Goal: Task Accomplishment & Management: Complete application form

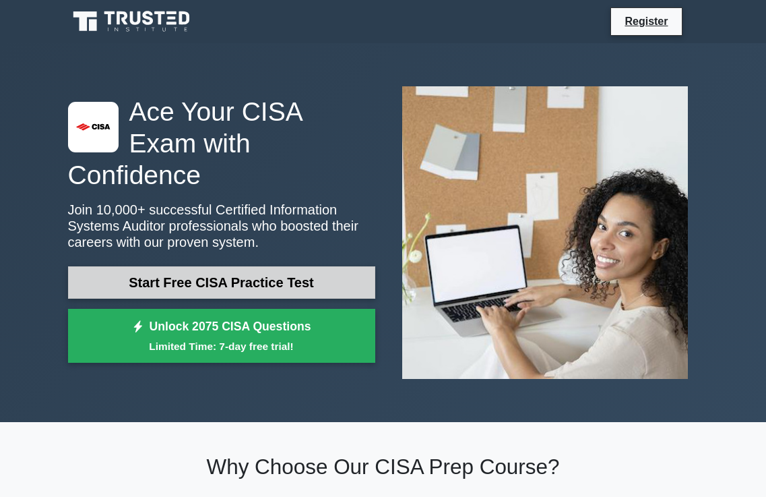
click at [214, 266] on link "Start Free CISA Practice Test" at bounding box center [221, 282] width 307 height 32
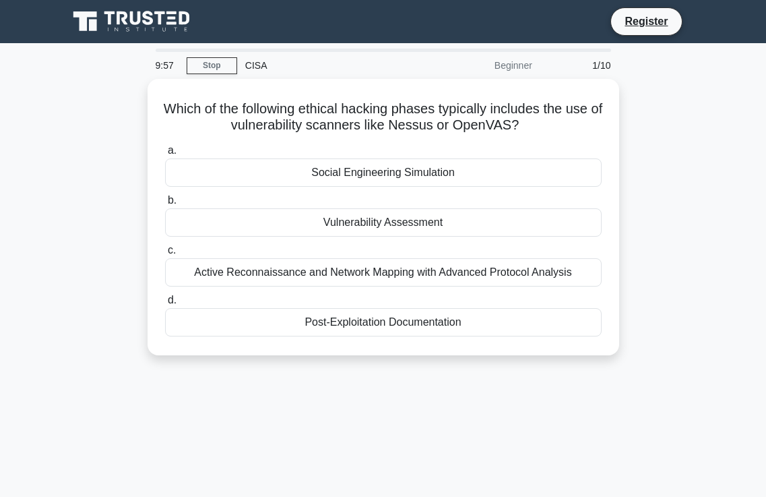
click at [678, 149] on div "Which of the following ethical hacking phases typically includes the use of vul…" at bounding box center [383, 225] width 647 height 293
click at [220, 64] on link "Stop" at bounding box center [212, 65] width 51 height 17
click at [434, 400] on div "9:47 Stop CISA Beginner 1/10 Which of the following ethical hacking phases typi…" at bounding box center [383, 386] width 647 height 674
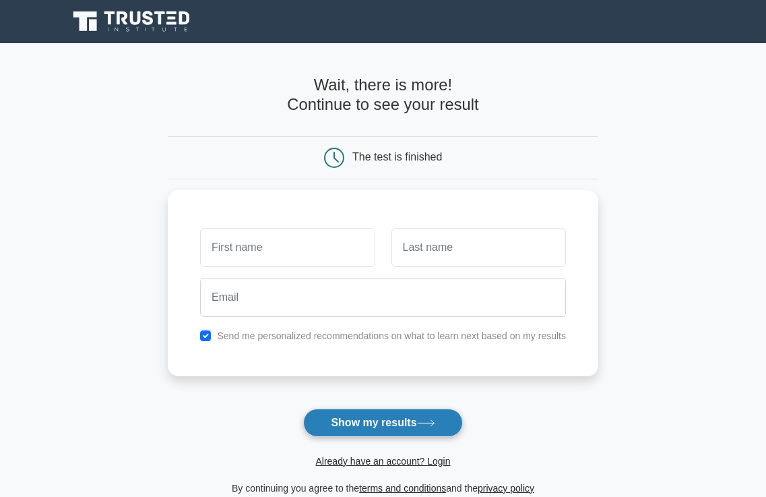
click at [394, 416] on button "Show my results" at bounding box center [382, 422] width 159 height 28
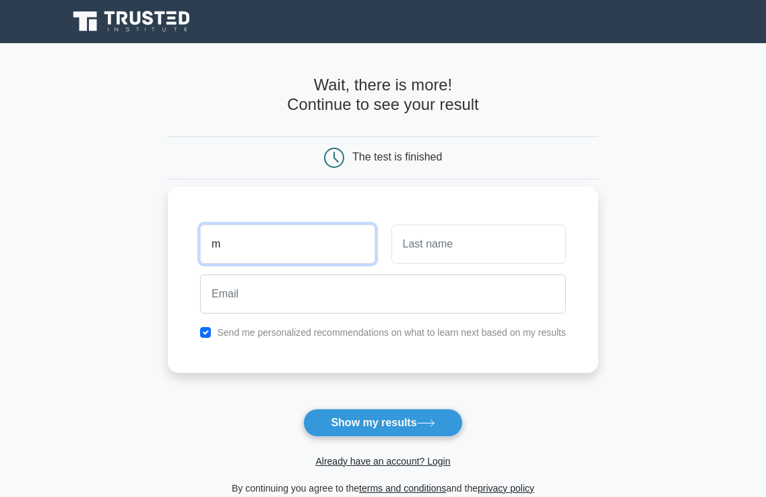
type input "[DEMOGRAPHIC_DATA]"
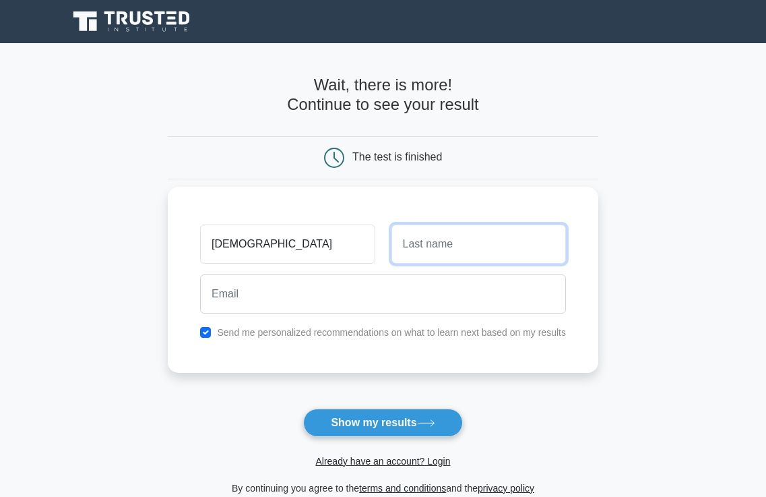
click at [412, 248] on input "text" at bounding box center [479, 243] width 175 height 39
type input "shaheer"
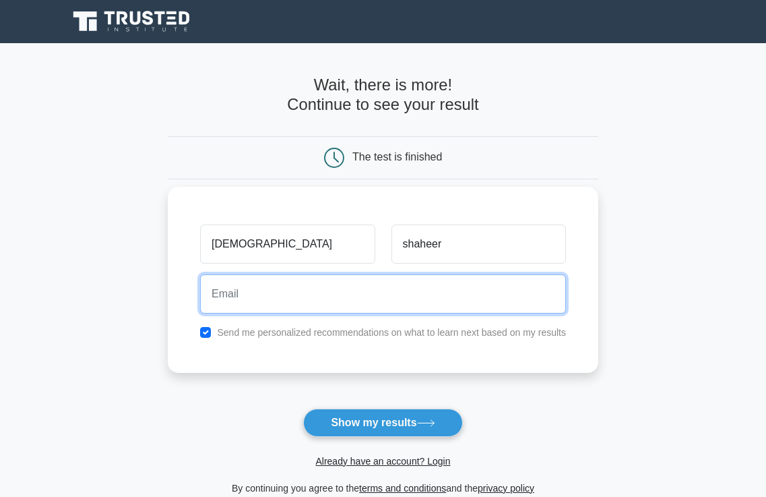
click at [249, 307] on input "email" at bounding box center [383, 293] width 366 height 39
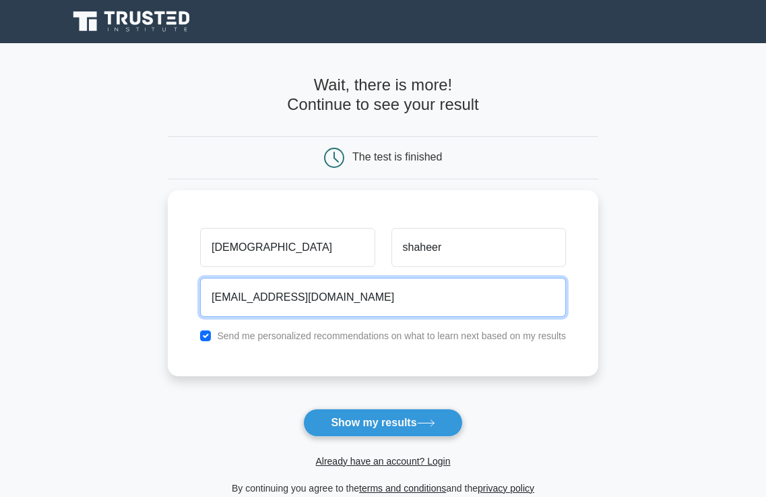
type input "[EMAIL_ADDRESS][DOMAIN_NAME]"
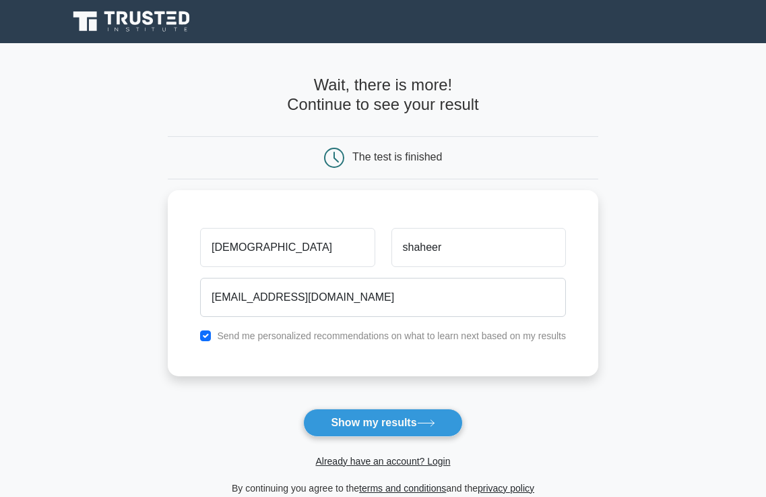
click at [409, 406] on form "Wait, there is more! Continue to see your result The test is finished [DEMOGRAP…" at bounding box center [383, 285] width 431 height 420
click at [413, 425] on button "Show my results" at bounding box center [382, 422] width 159 height 28
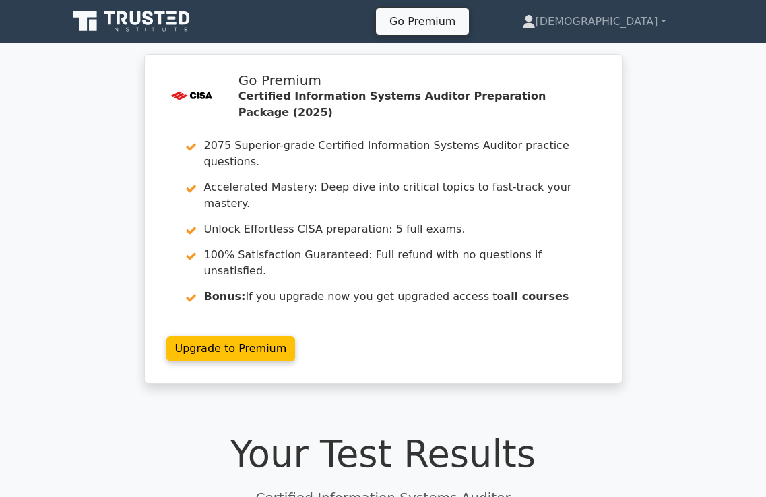
click at [428, 432] on h1 "Your Test Results" at bounding box center [383, 454] width 631 height 44
click at [309, 432] on h1 "Your Test Results" at bounding box center [383, 454] width 631 height 44
drag, startPoint x: 309, startPoint y: 400, endPoint x: 353, endPoint y: 396, distance: 44.0
click at [309, 432] on h1 "Your Test Results" at bounding box center [383, 454] width 631 height 44
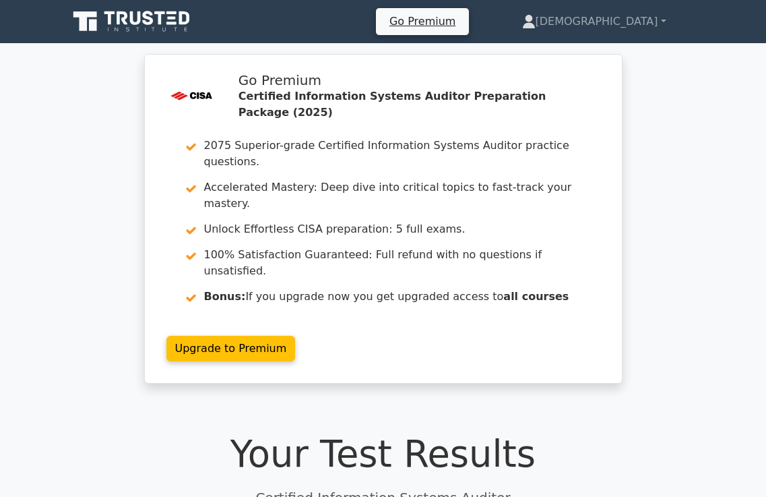
click at [78, 255] on div ".st0{fill:#E31818;} Go Premium Certified Information Systems Auditor Preparatio…" at bounding box center [383, 227] width 766 height 346
drag, startPoint x: 85, startPoint y: 260, endPoint x: 129, endPoint y: 305, distance: 62.9
click at [92, 267] on div ".st0{fill:#E31818;} Go Premium Certified Information Systems Auditor Preparatio…" at bounding box center [383, 227] width 766 height 346
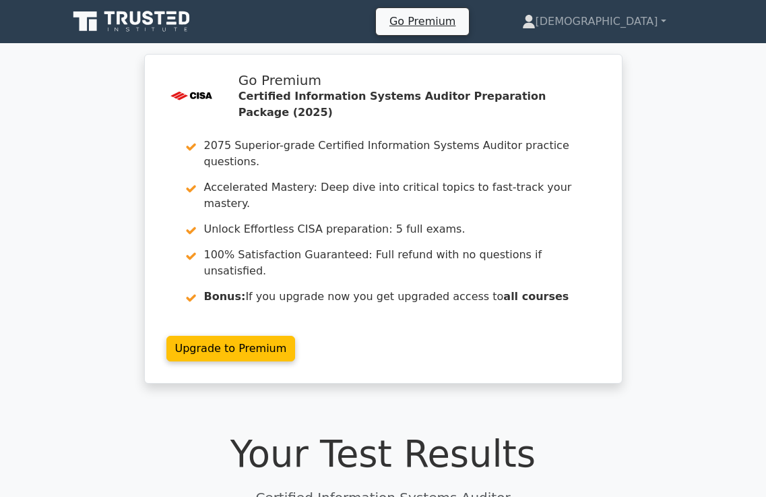
drag, startPoint x: 772, startPoint y: 277, endPoint x: 703, endPoint y: 292, distance: 71.0
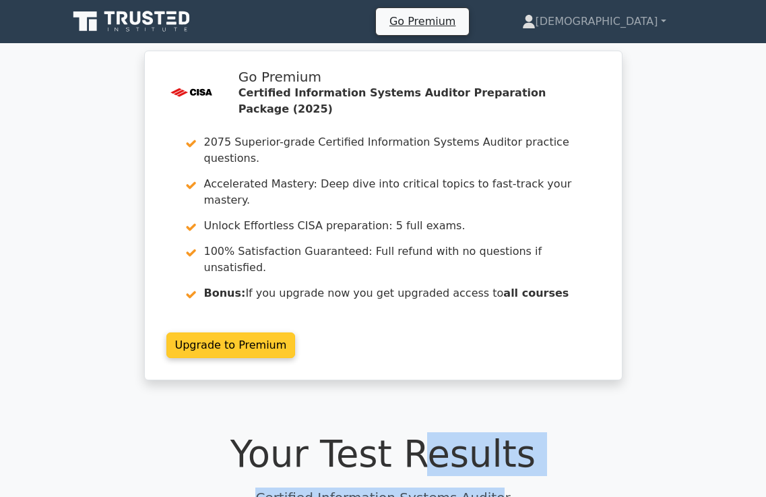
drag, startPoint x: 703, startPoint y: 292, endPoint x: 296, endPoint y: 330, distance: 408.9
click at [387, 432] on div "Your Test Results Certified Information Systems Auditor" at bounding box center [383, 469] width 631 height 75
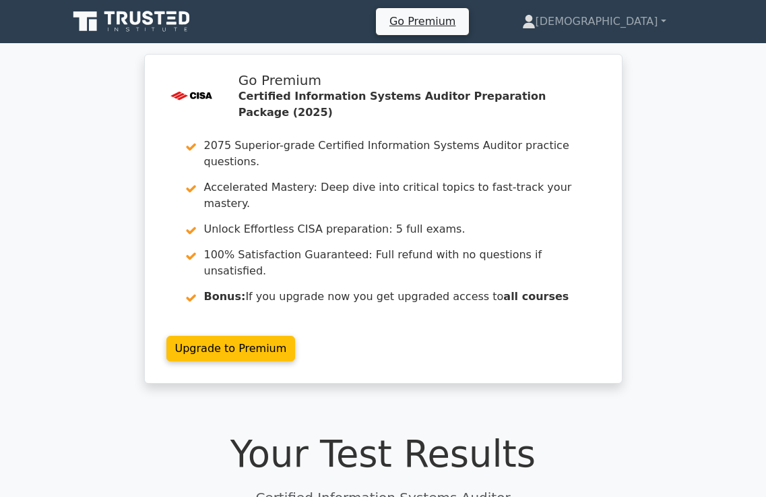
click at [615, 487] on p "Certified Information Systems Auditor" at bounding box center [383, 497] width 631 height 20
